Goal: Navigation & Orientation: Understand site structure

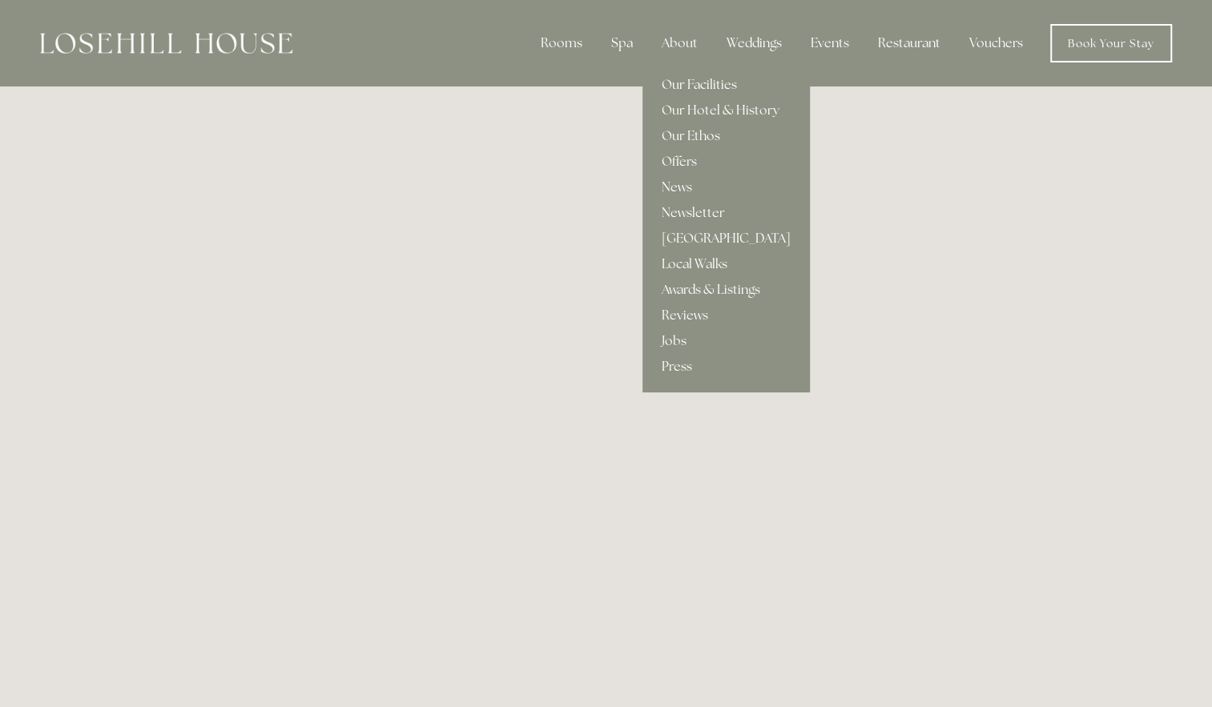
click at [683, 83] on link "Our Facilities" at bounding box center [726, 85] width 167 height 26
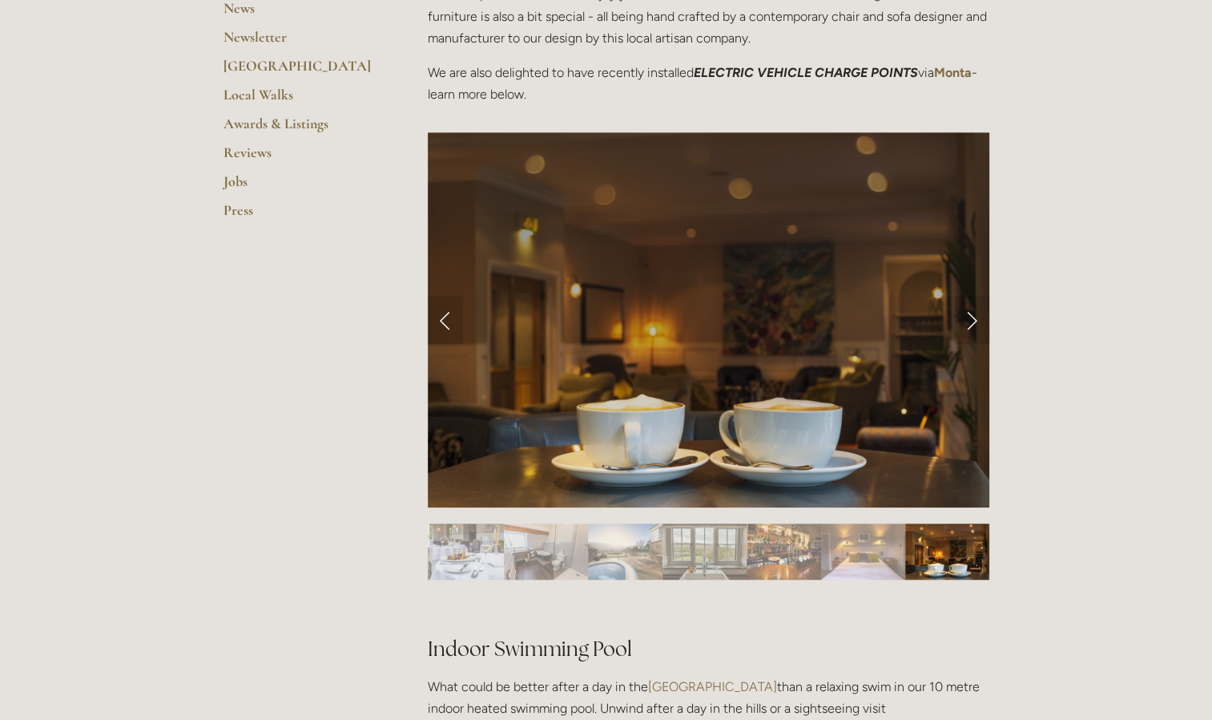
scroll to position [561, 0]
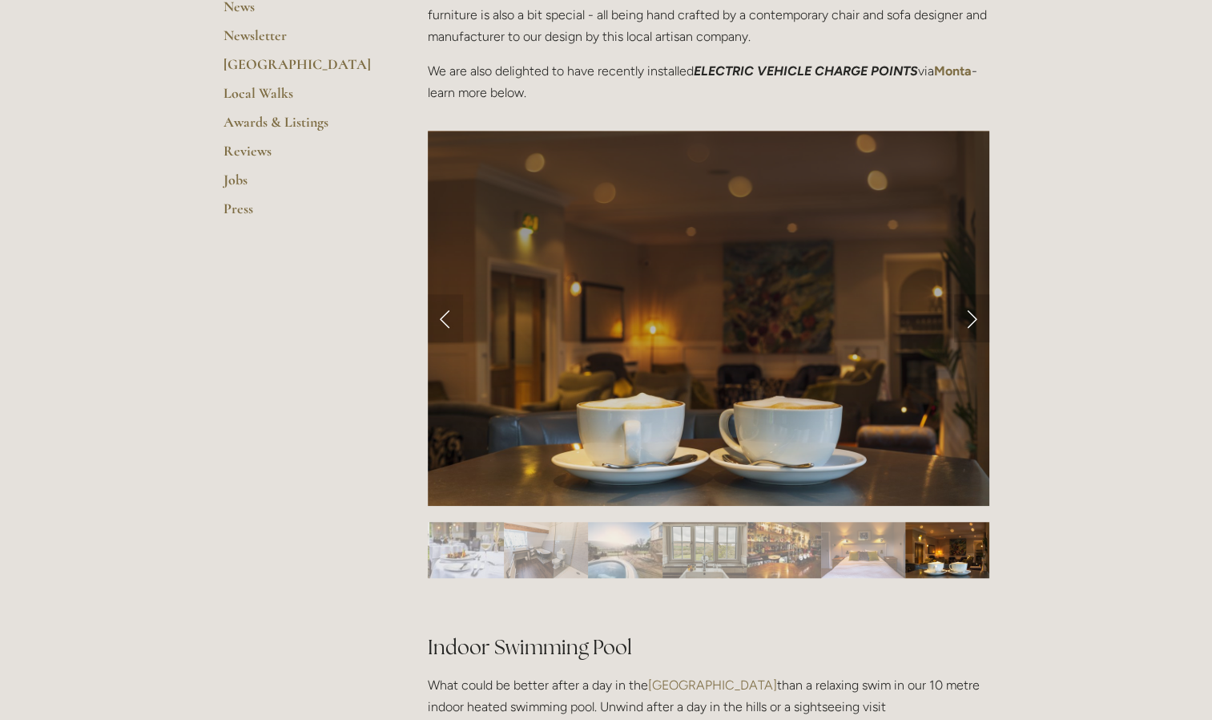
click at [975, 324] on link "Next Slide" at bounding box center [971, 318] width 35 height 48
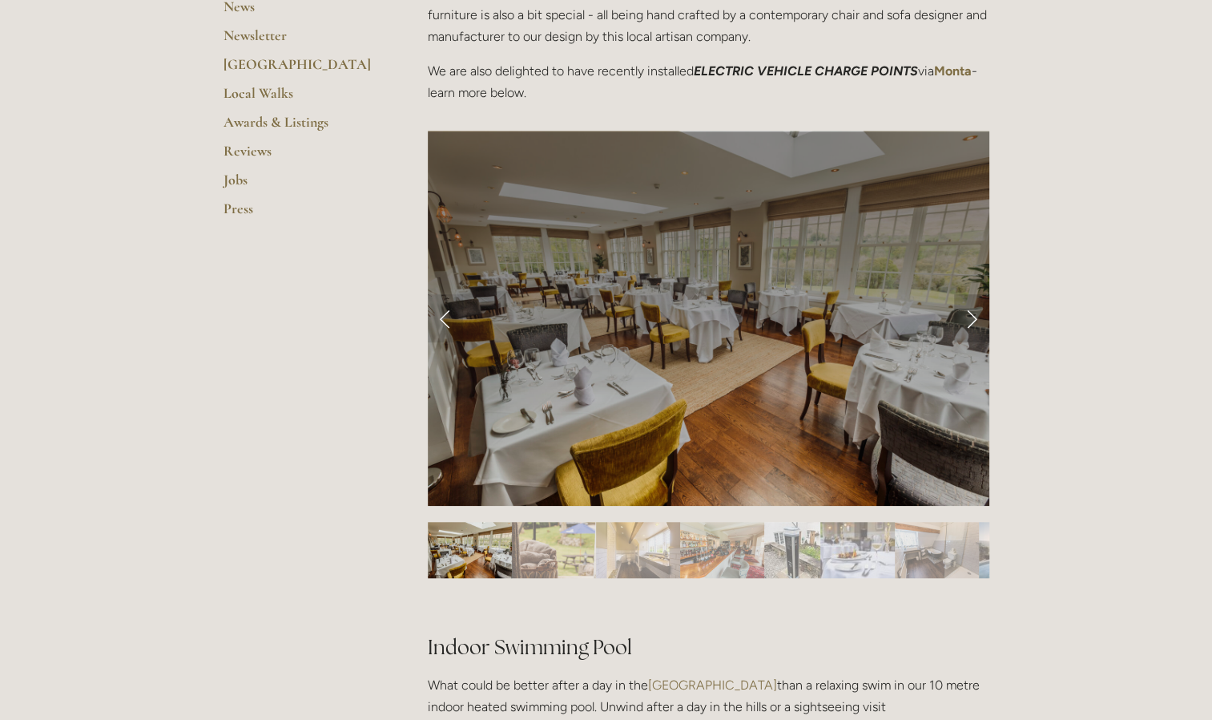
click at [976, 318] on link "Next Slide" at bounding box center [971, 318] width 35 height 48
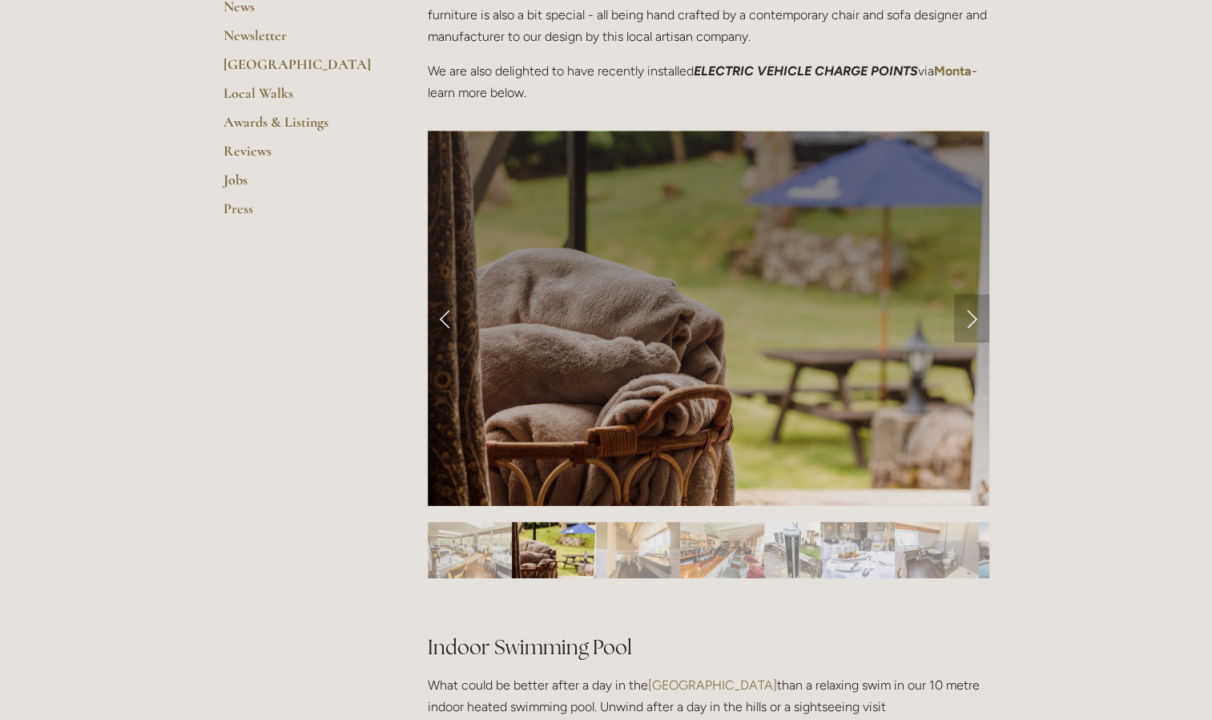
click at [976, 318] on link "Next Slide" at bounding box center [971, 318] width 35 height 48
click at [968, 319] on link "Next Slide" at bounding box center [971, 318] width 35 height 48
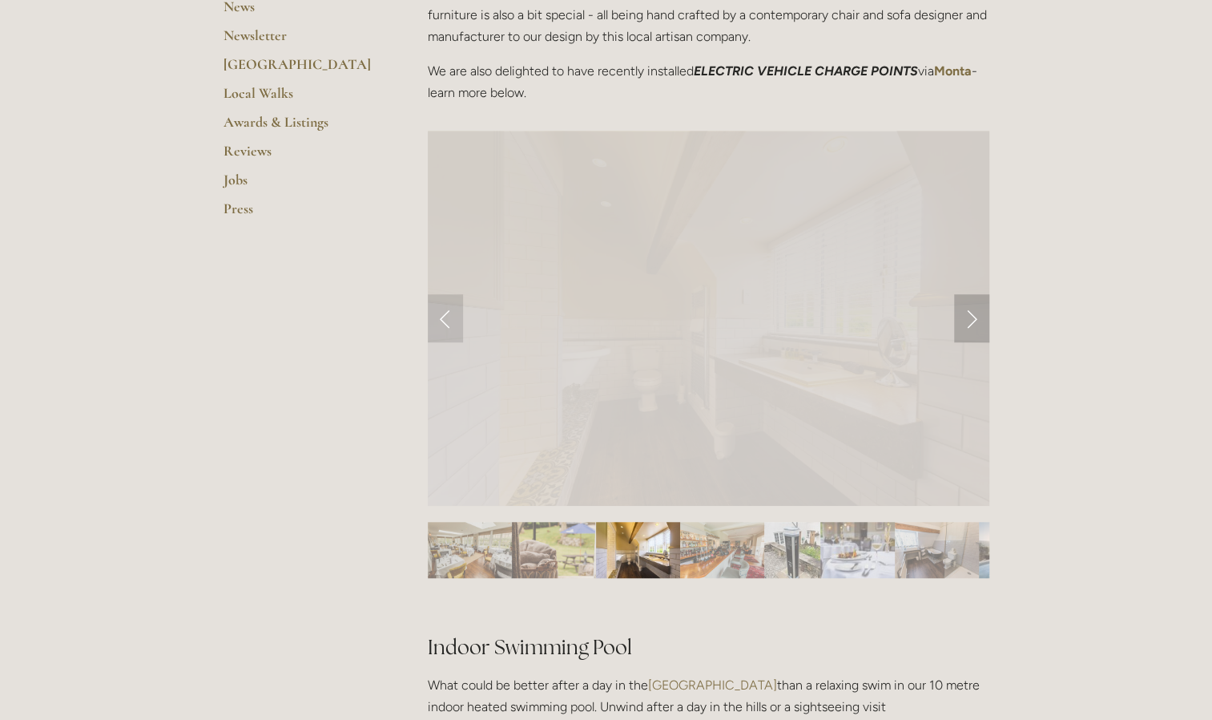
click at [968, 319] on link "Next Slide" at bounding box center [971, 318] width 35 height 48
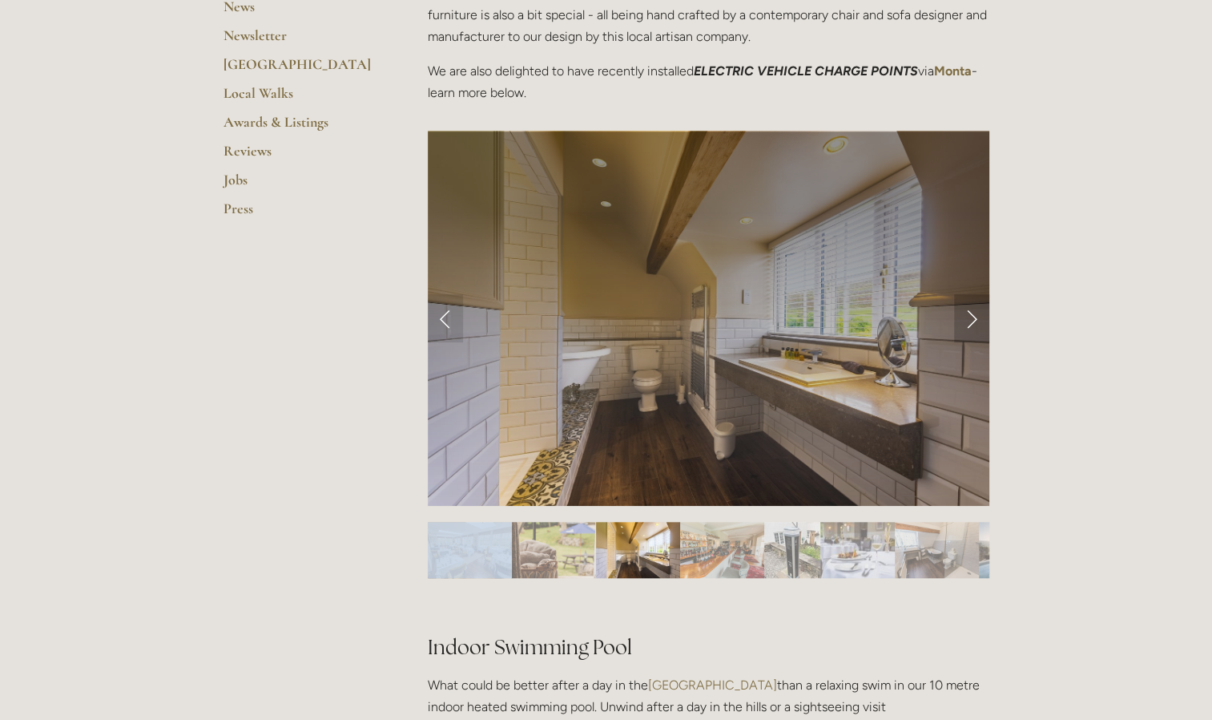
click at [968, 319] on link "Next Slide" at bounding box center [971, 318] width 35 height 48
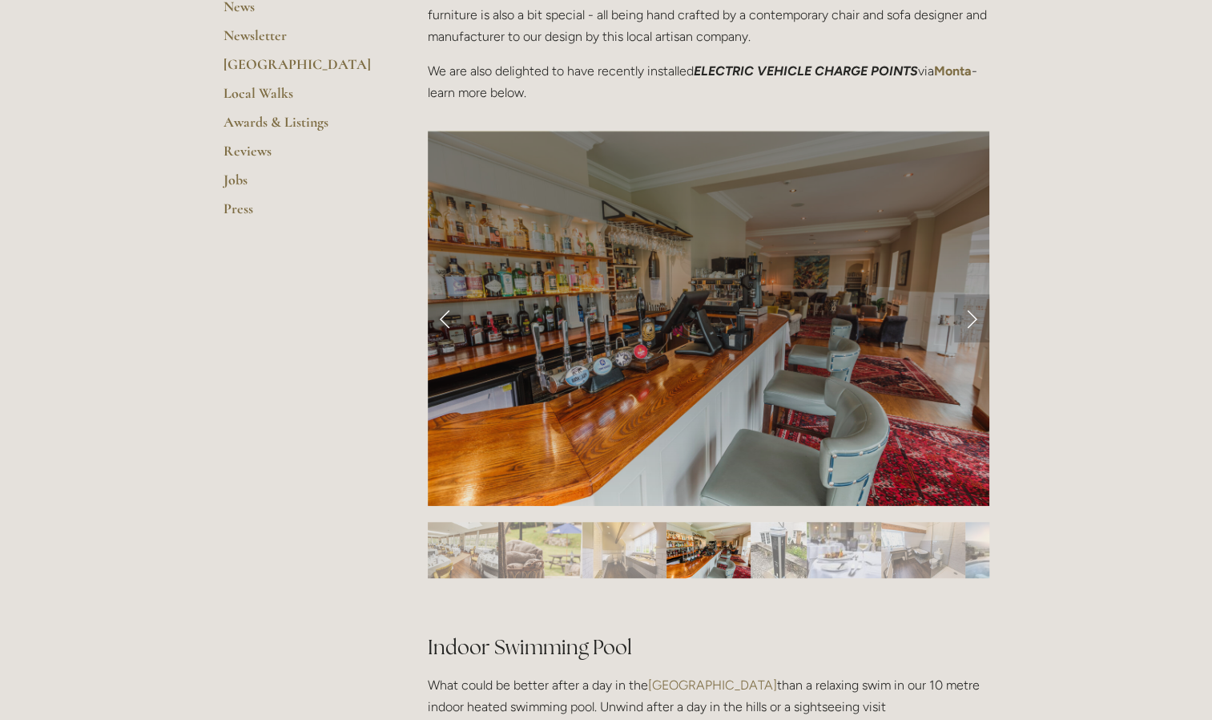
click at [968, 319] on link "Next Slide" at bounding box center [971, 318] width 35 height 48
click at [784, 551] on img "Slide 5" at bounding box center [779, 550] width 56 height 56
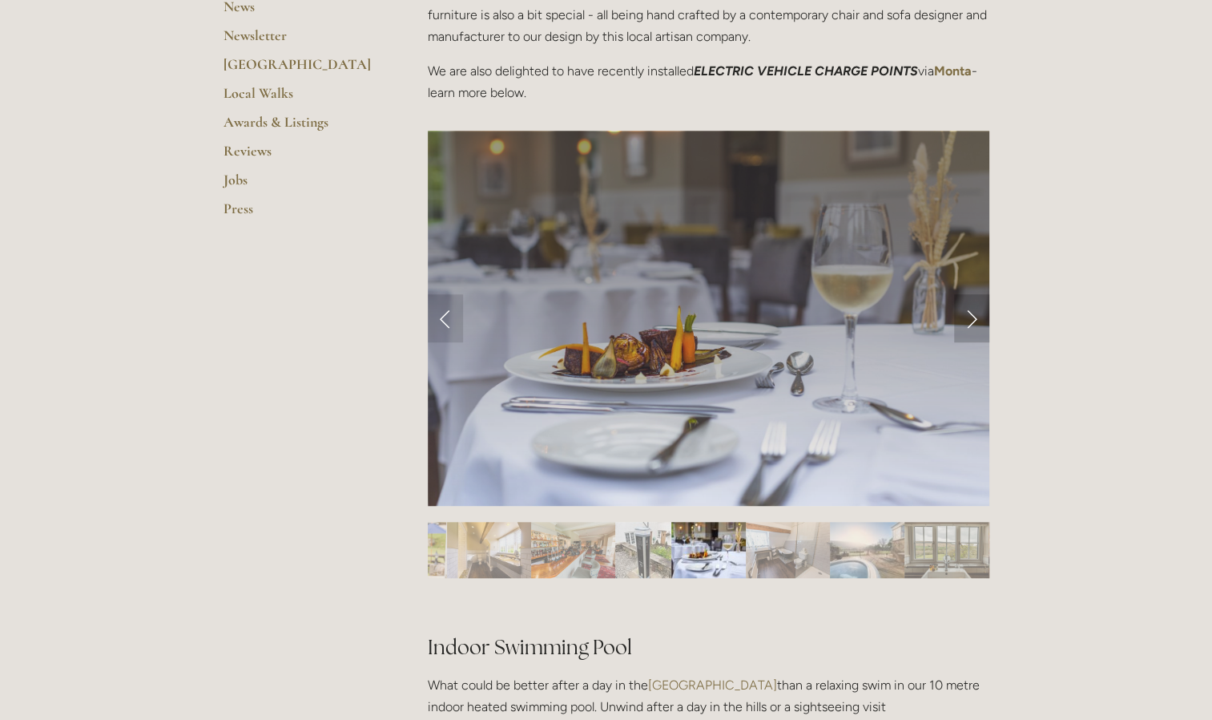
click at [972, 327] on link "Next Slide" at bounding box center [971, 318] width 35 height 48
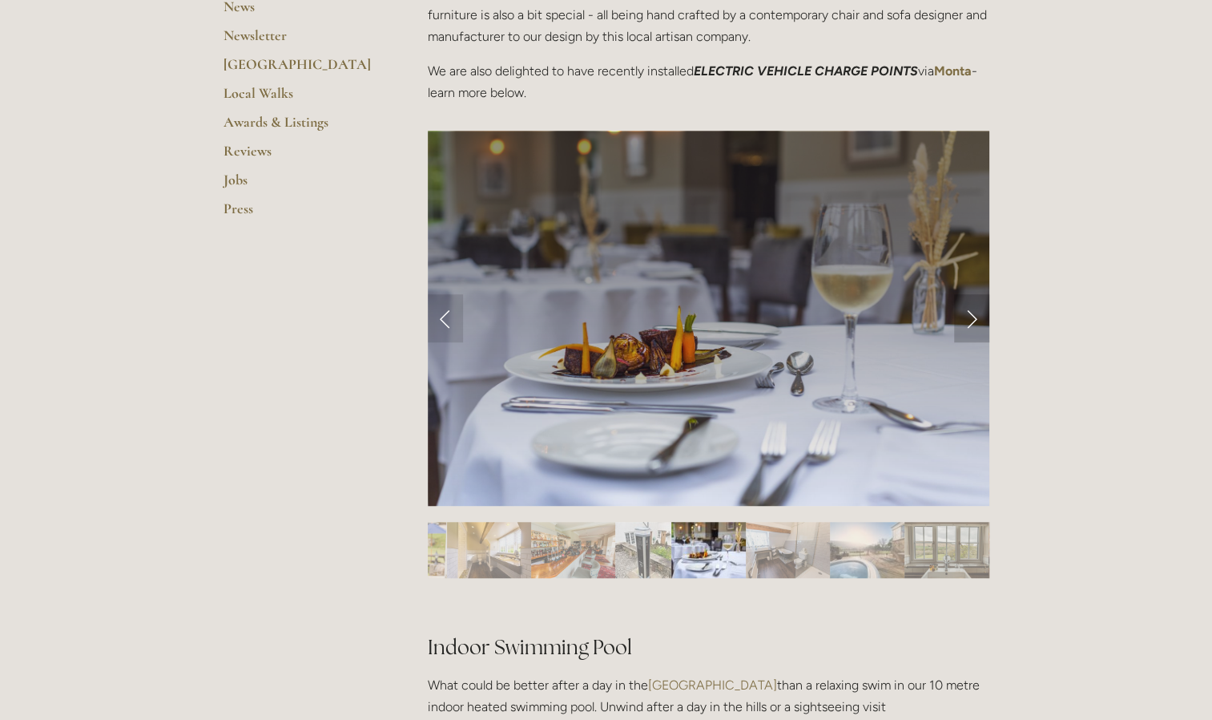
click at [967, 325] on link "Next Slide" at bounding box center [971, 318] width 35 height 48
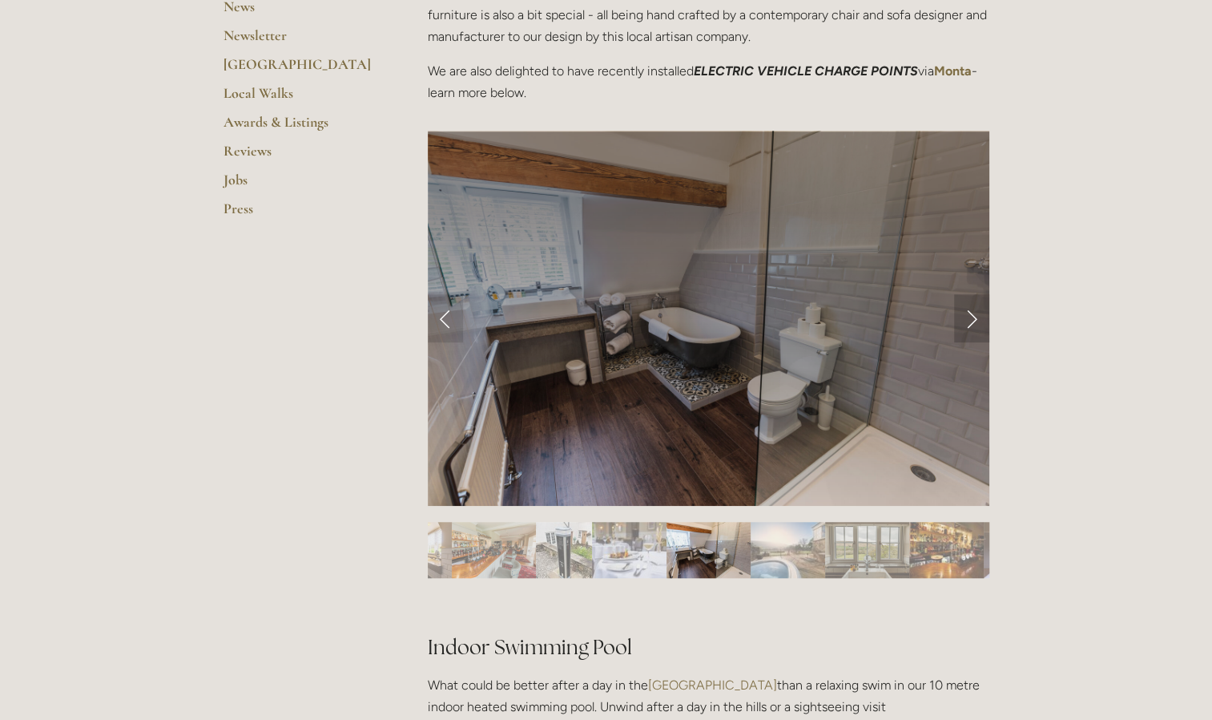
click at [966, 325] on link "Next Slide" at bounding box center [971, 318] width 35 height 48
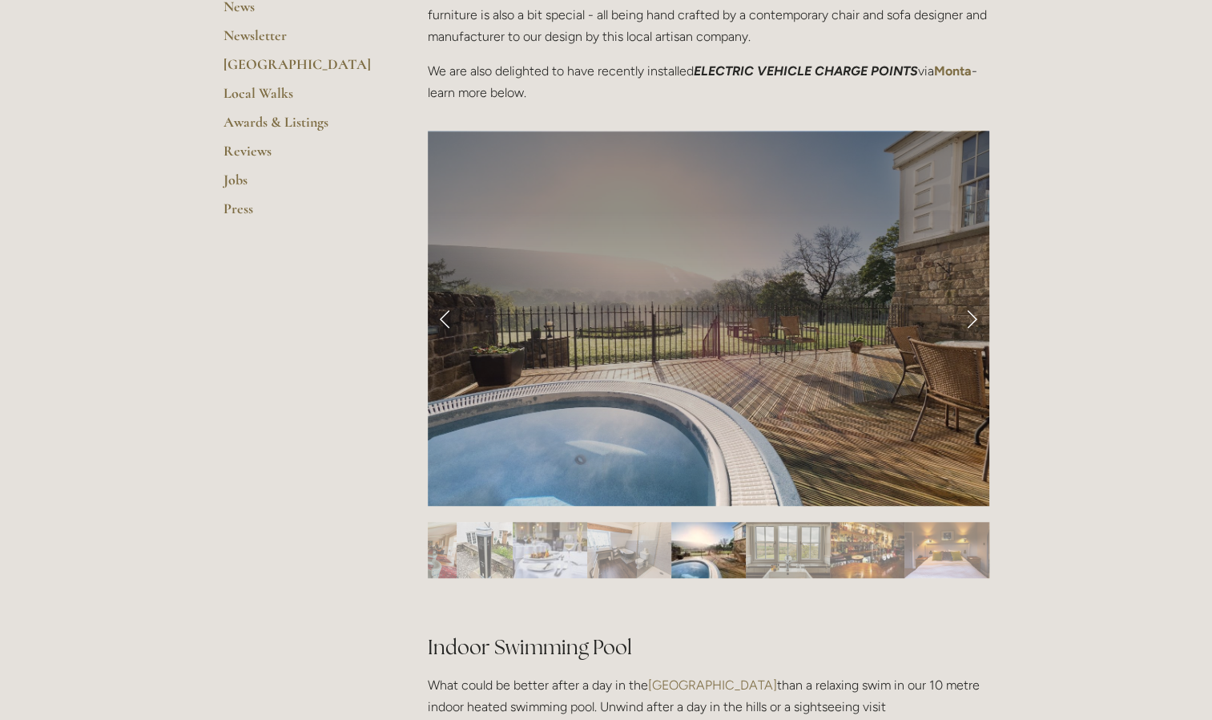
click at [969, 320] on link "Next Slide" at bounding box center [971, 318] width 35 height 48
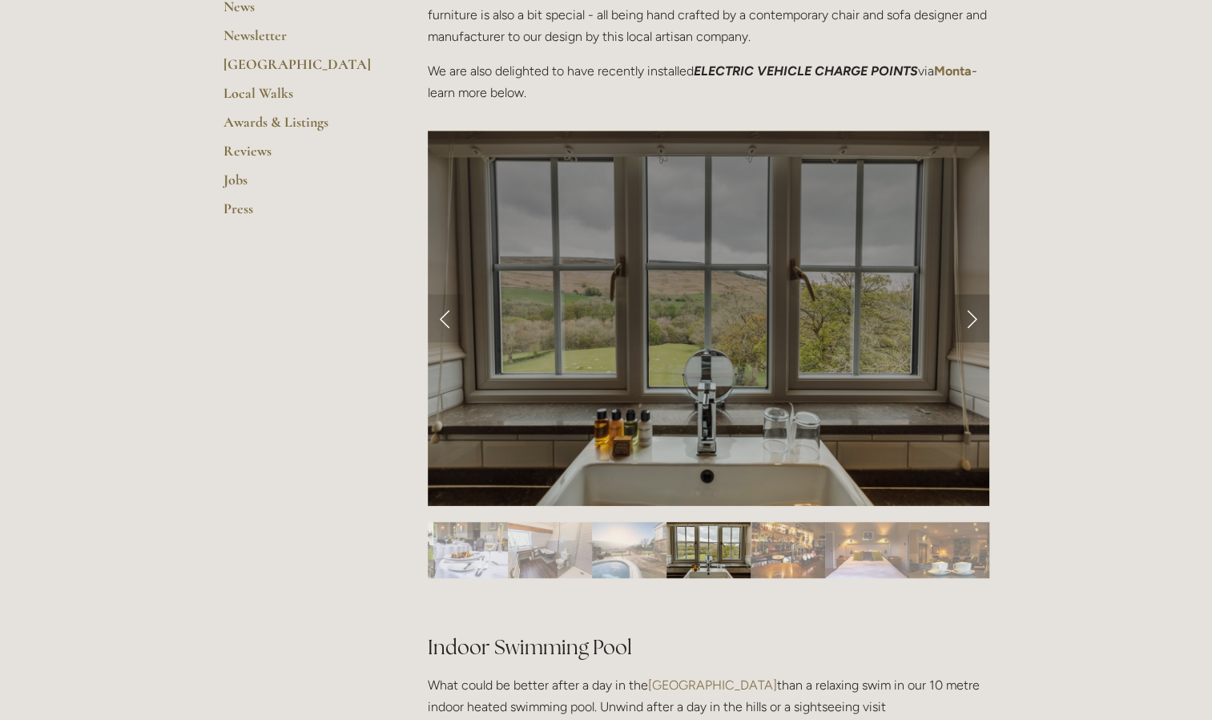
click at [965, 320] on link "Next Slide" at bounding box center [971, 318] width 35 height 48
click at [974, 319] on link "Next Slide" at bounding box center [971, 318] width 35 height 48
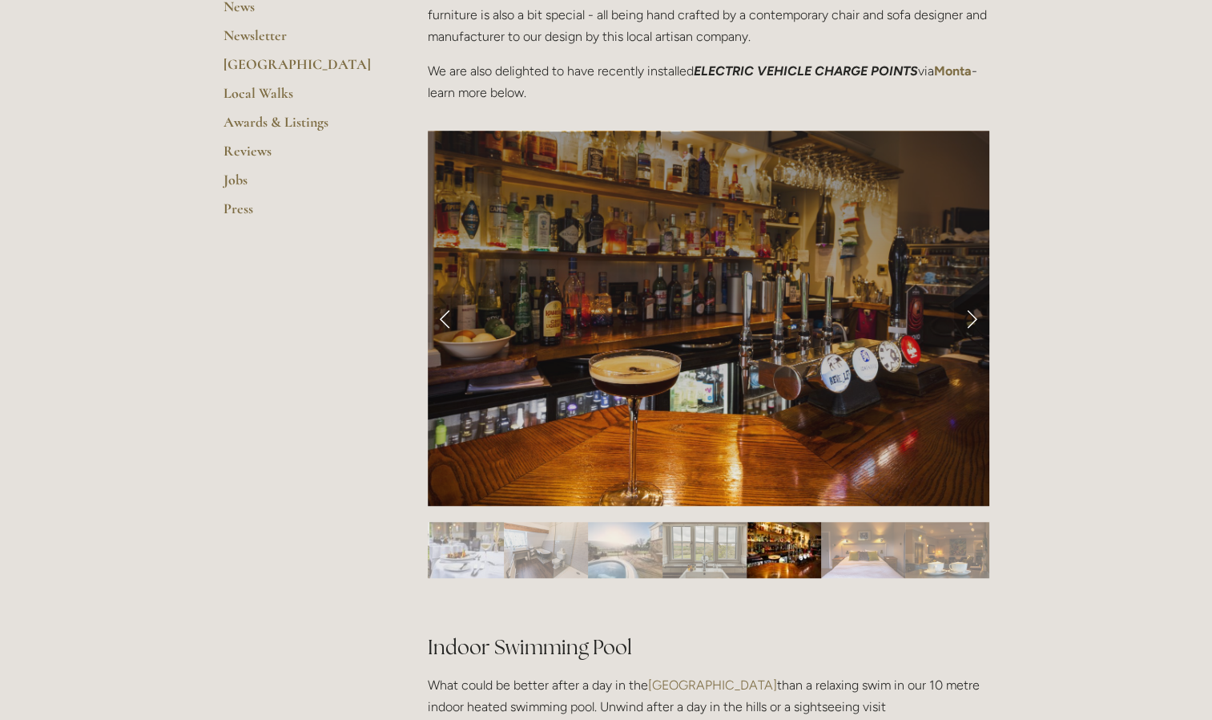
click at [973, 319] on link "Next Slide" at bounding box center [971, 318] width 35 height 48
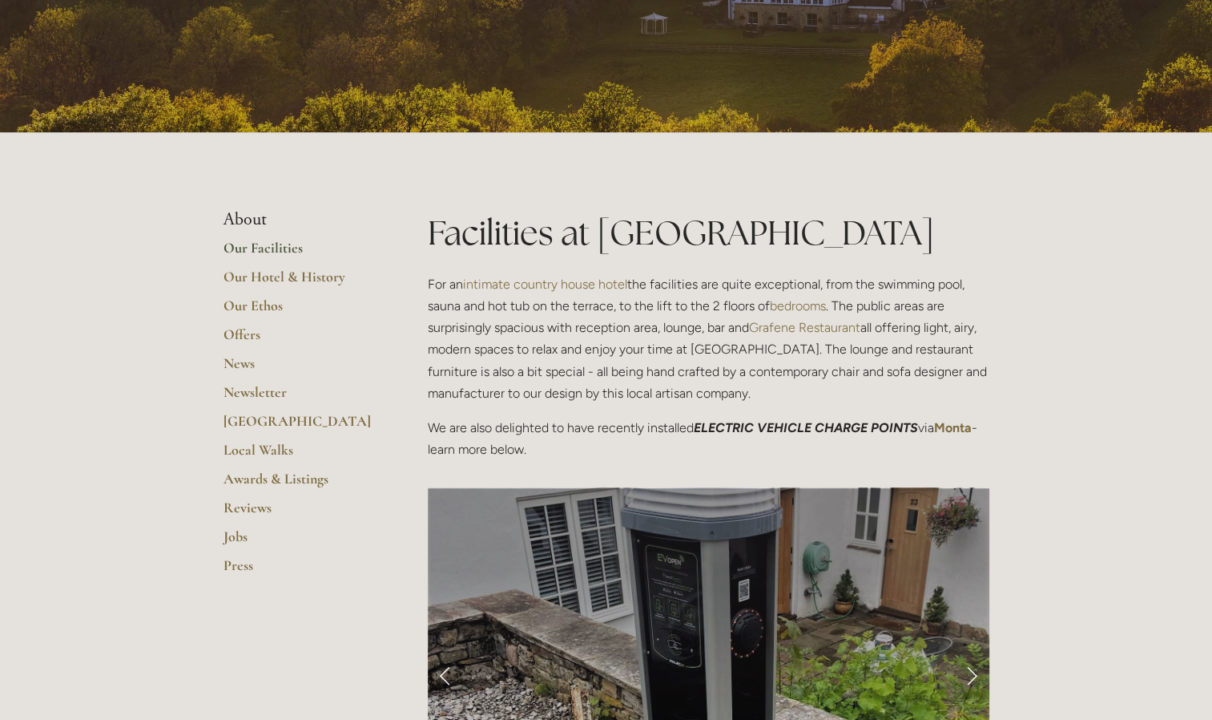
scroll to position [0, 0]
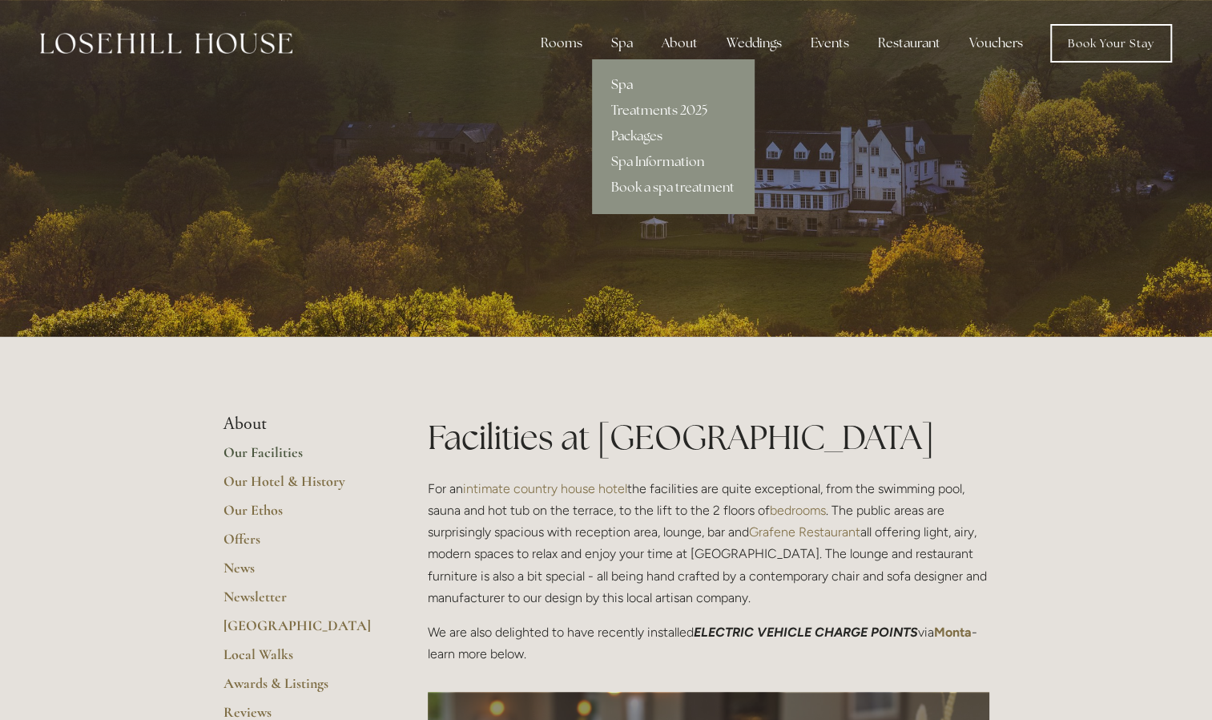
click at [627, 80] on link "Spa" at bounding box center [673, 85] width 162 height 26
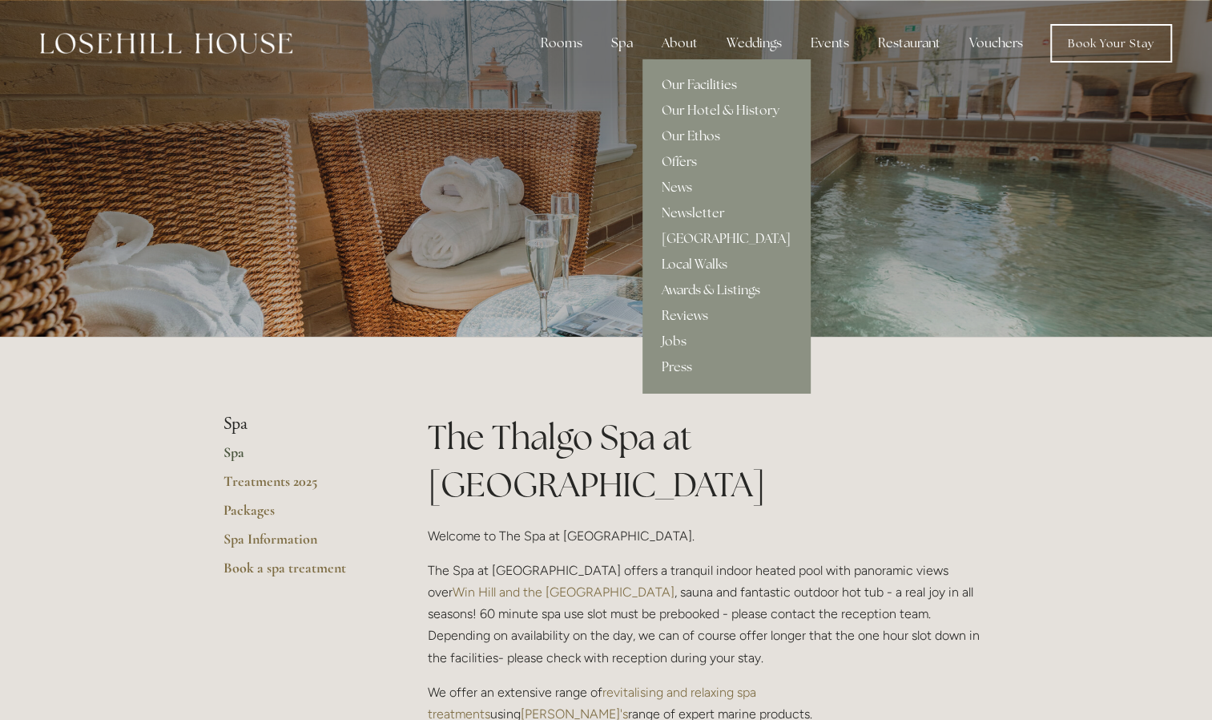
click at [695, 88] on link "Our Facilities" at bounding box center [726, 85] width 167 height 26
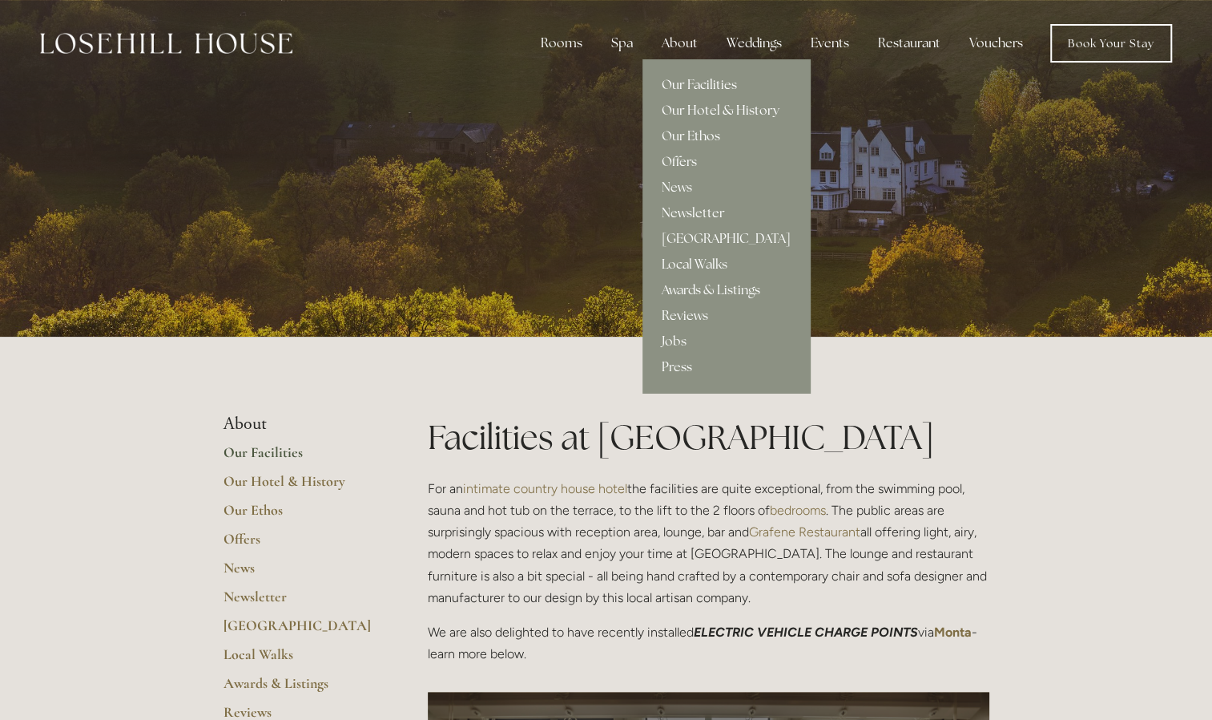
click at [694, 111] on link "Our Hotel & History" at bounding box center [726, 111] width 167 height 26
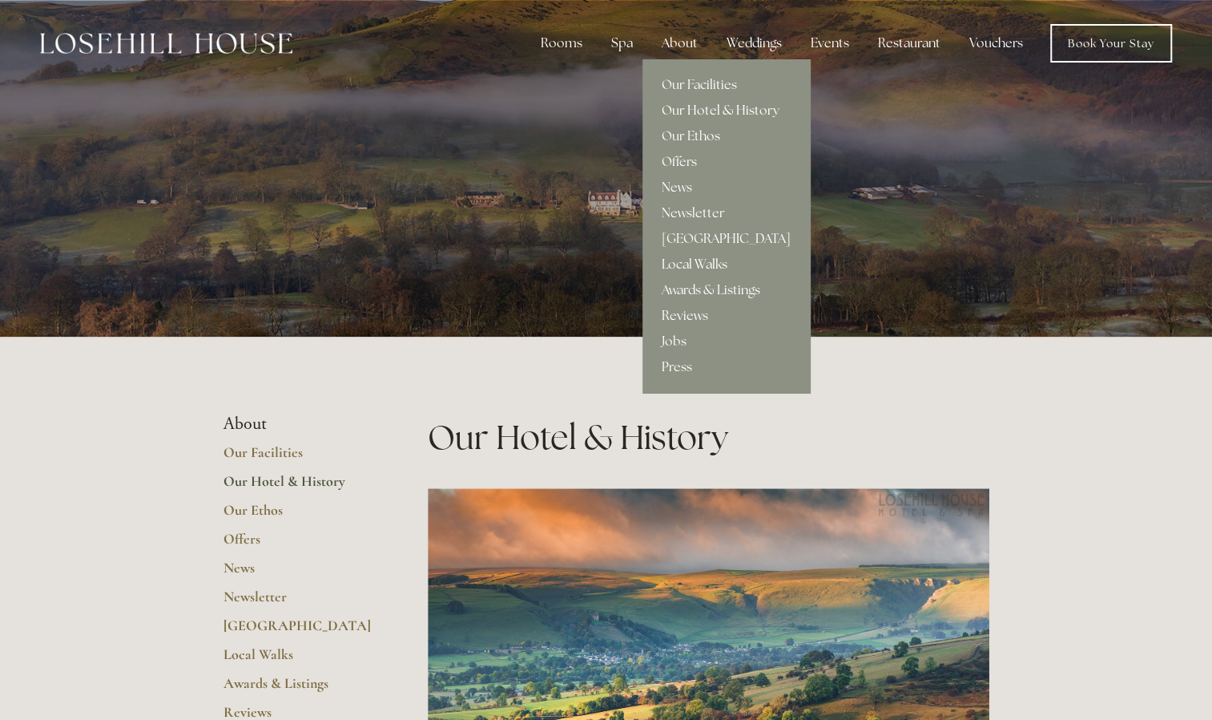
click at [703, 264] on link "Local Walks" at bounding box center [726, 265] width 167 height 26
